Goal: Transaction & Acquisition: Purchase product/service

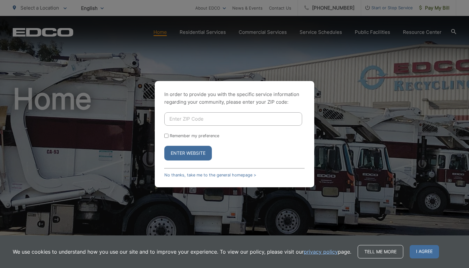
click at [214, 120] on input "Enter ZIP Code" at bounding box center [233, 118] width 138 height 13
type input "92007"
click at [188, 153] on button "Enter Website" at bounding box center [187, 153] width 47 height 15
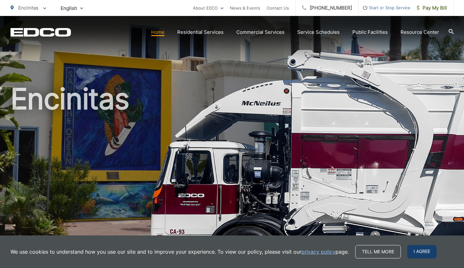
click at [418, 257] on span "I agree" at bounding box center [421, 251] width 29 height 13
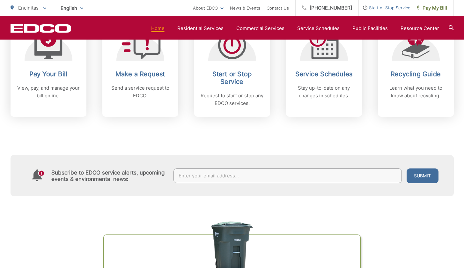
scroll to position [296, 0]
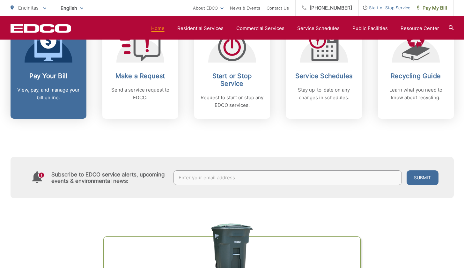
click at [49, 71] on link "Pay Your Bill View, pay, and manage your bill online." at bounding box center [49, 70] width 76 height 98
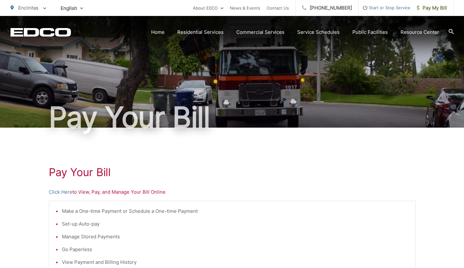
click at [118, 215] on li "Make a One-time Payment or Schedule a One-time Payment" at bounding box center [235, 211] width 347 height 8
click at [114, 212] on li "Make a One-time Payment or Schedule a One-time Payment" at bounding box center [235, 211] width 347 height 8
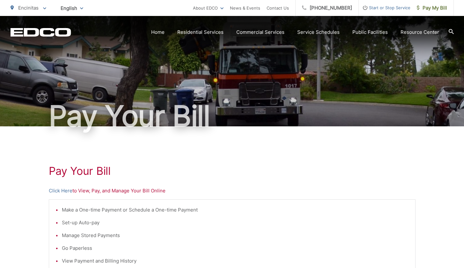
click at [100, 193] on p "Click Here to View, Pay, and Manage Your Bill Online" at bounding box center [232, 191] width 367 height 8
click at [68, 192] on link "Click Here" at bounding box center [61, 191] width 24 height 8
